Goal: Information Seeking & Learning: Compare options

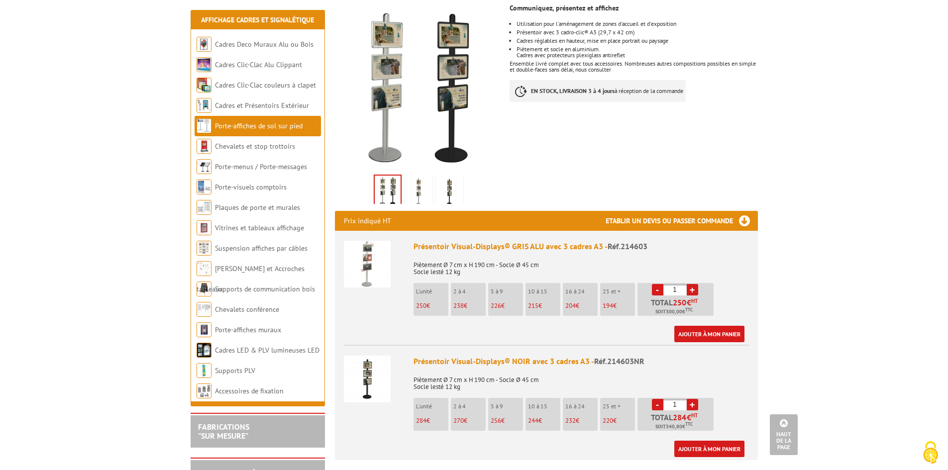
scroll to position [100, 0]
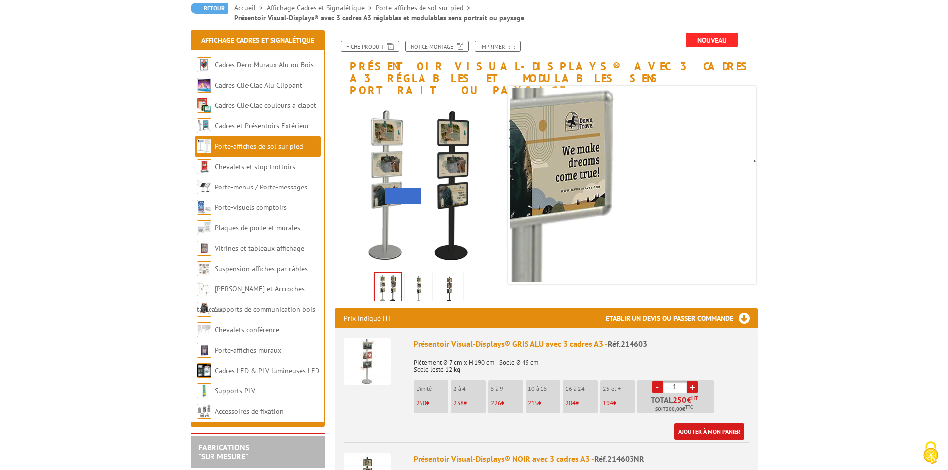
click at [408, 186] on div at bounding box center [408, 186] width 47 height 37
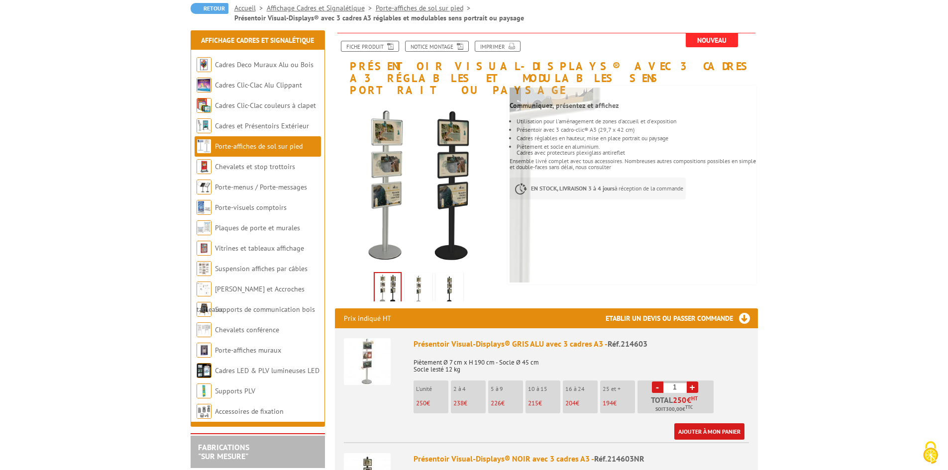
click at [388, 276] on img at bounding box center [388, 288] width 26 height 31
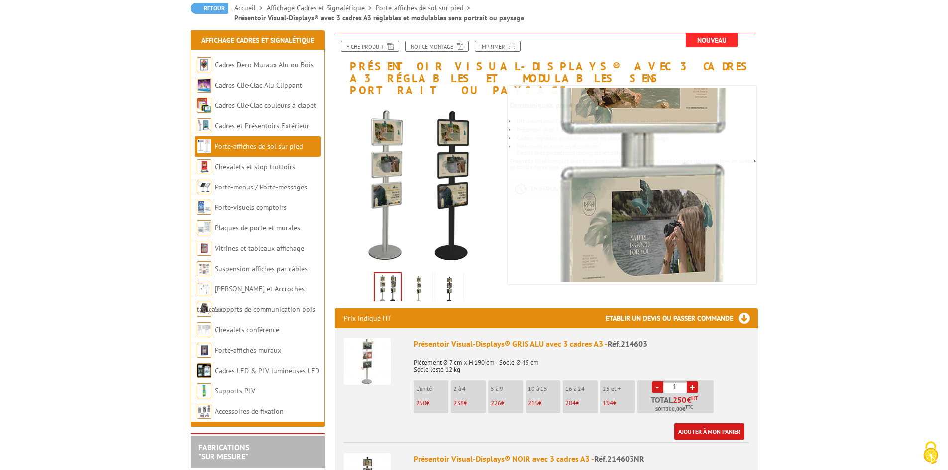
click at [447, 275] on img at bounding box center [449, 289] width 24 height 31
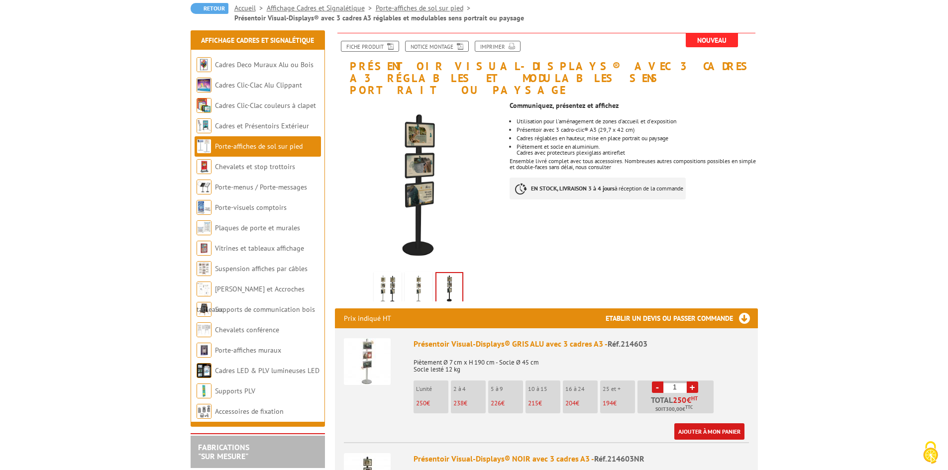
click at [422, 274] on img at bounding box center [418, 289] width 24 height 31
click at [449, 274] on img at bounding box center [449, 289] width 24 height 31
click at [421, 274] on img at bounding box center [418, 289] width 24 height 31
click at [384, 274] on img at bounding box center [388, 289] width 24 height 31
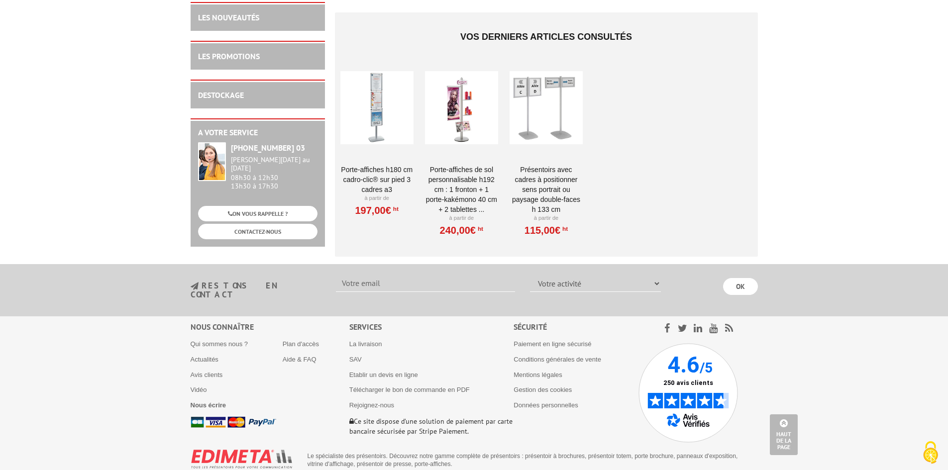
scroll to position [1644, 0]
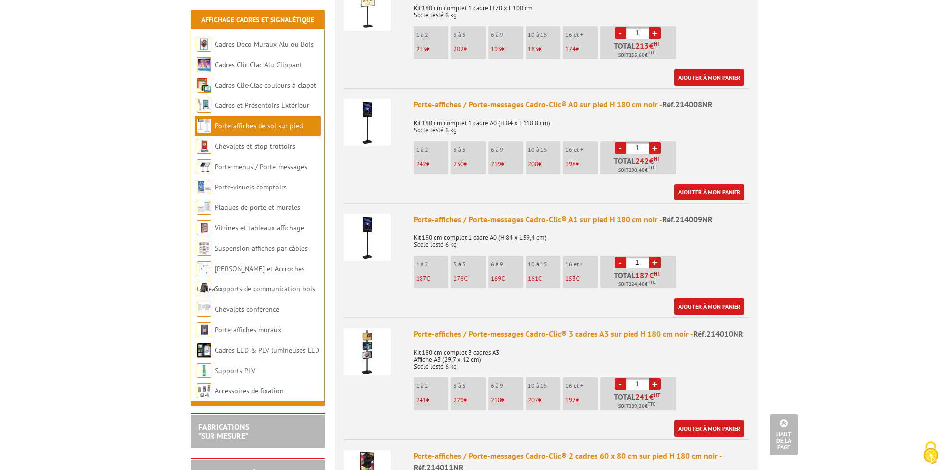
scroll to position [746, 0]
